Goal: Task Accomplishment & Management: Use online tool/utility

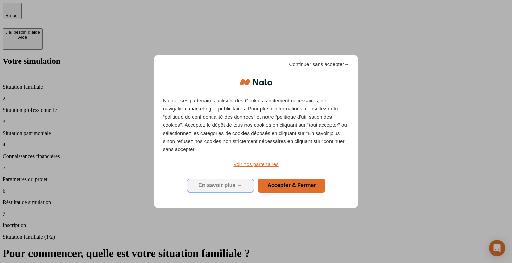
click at [247, 182] on button "En savoir plus →" at bounding box center [221, 185] width 68 height 14
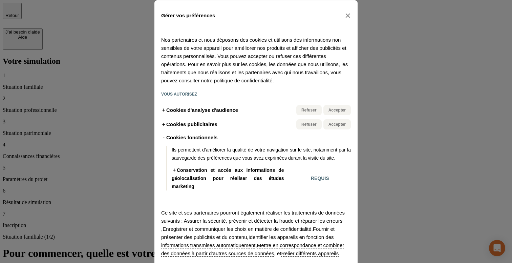
scroll to position [0, 0]
click at [347, 15] on link "×" at bounding box center [348, 15] width 6 height 10
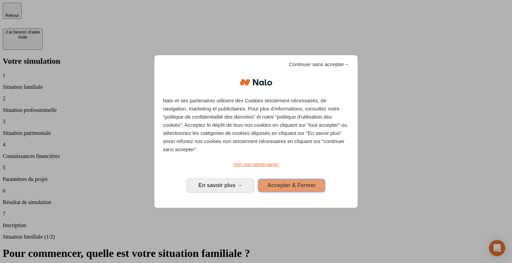
click at [304, 182] on span "Accepter & Fermer" at bounding box center [291, 185] width 48 height 6
